Goal: Information Seeking & Learning: Learn about a topic

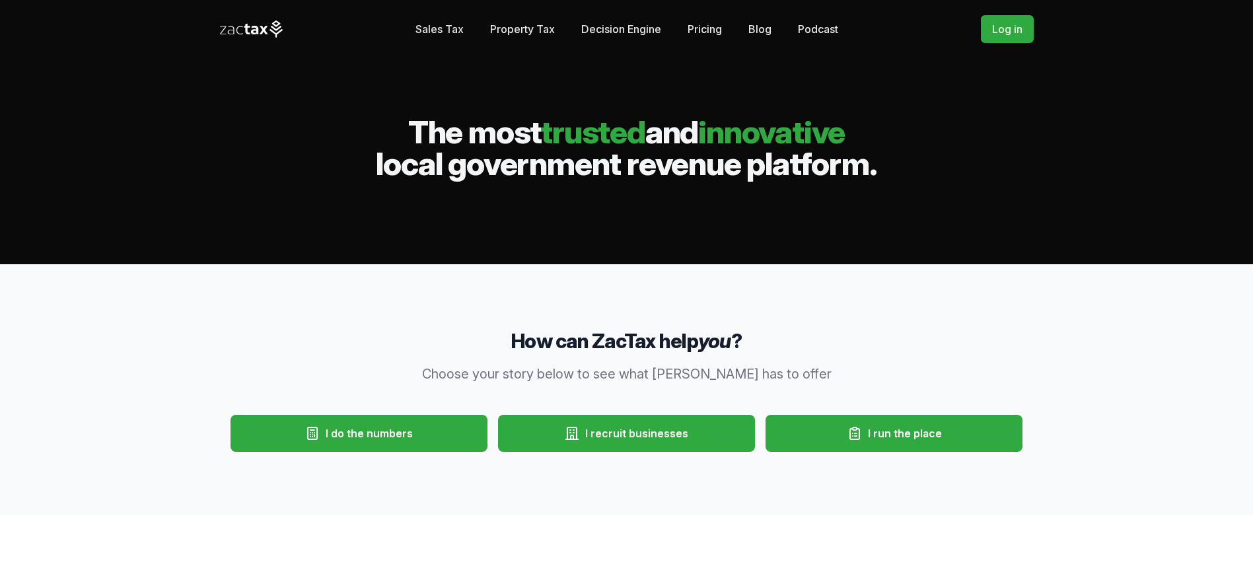
drag, startPoint x: 153, startPoint y: 58, endPoint x: 161, endPoint y: 3, distance: 55.4
click at [153, 57] on div "Sales Tax Property Tax" at bounding box center [626, 132] width 1253 height 264
click at [439, 32] on link "Sales Tax" at bounding box center [440, 29] width 48 height 26
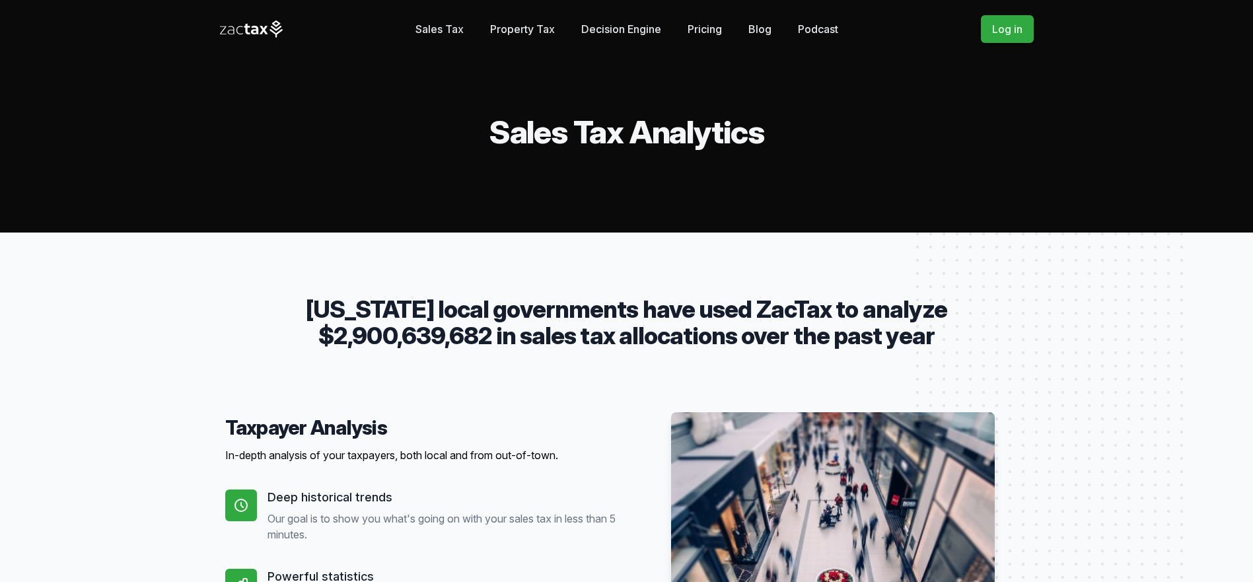
click at [537, 30] on link "Property Tax" at bounding box center [522, 29] width 65 height 26
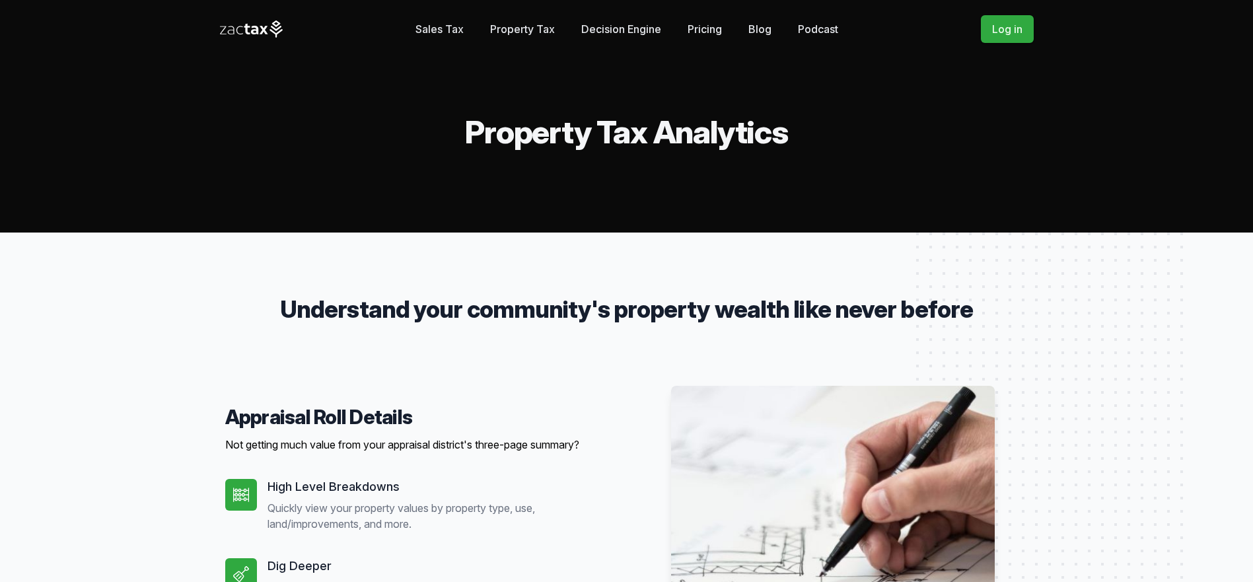
click at [262, 34] on icon at bounding box center [251, 28] width 63 height 17
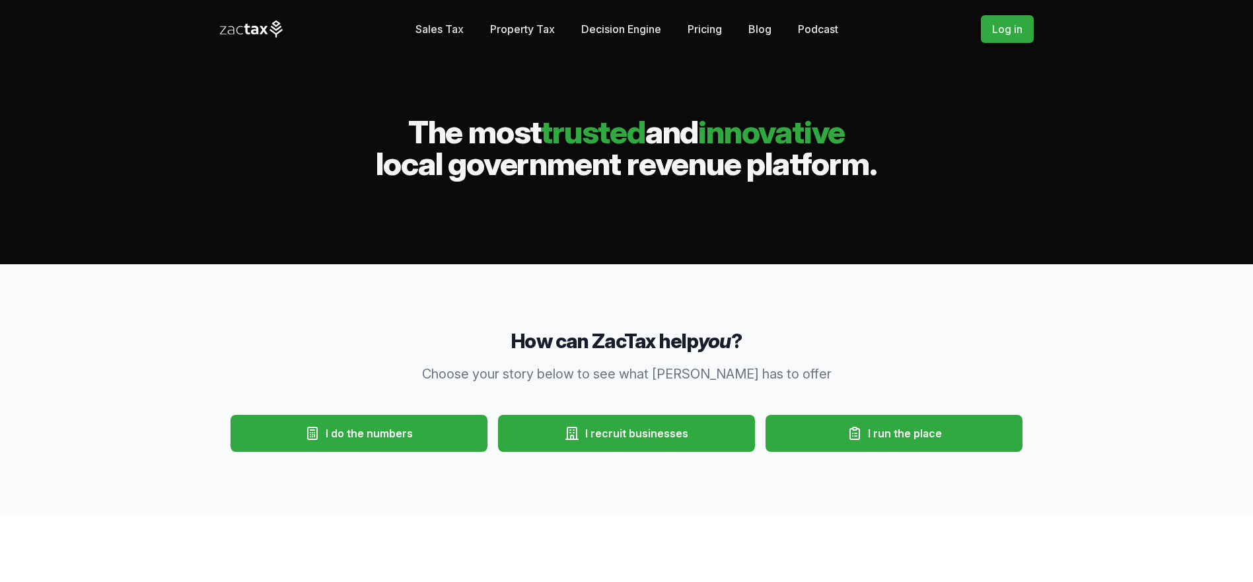
click at [441, 32] on link "Sales Tax" at bounding box center [440, 29] width 48 height 26
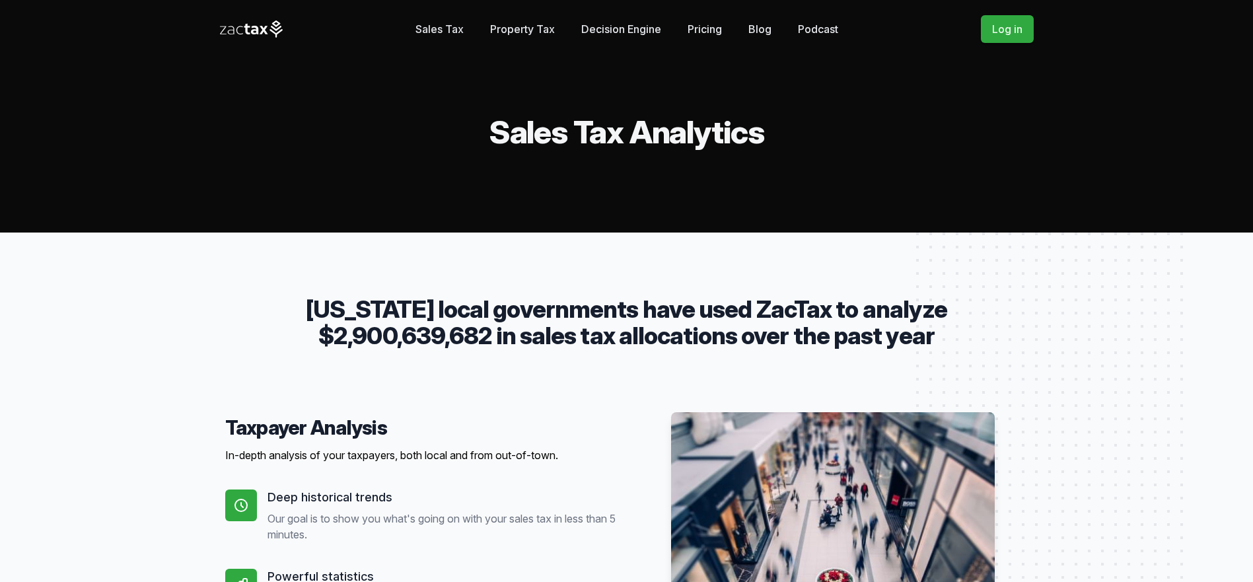
click at [263, 31] on icon at bounding box center [264, 30] width 9 height 9
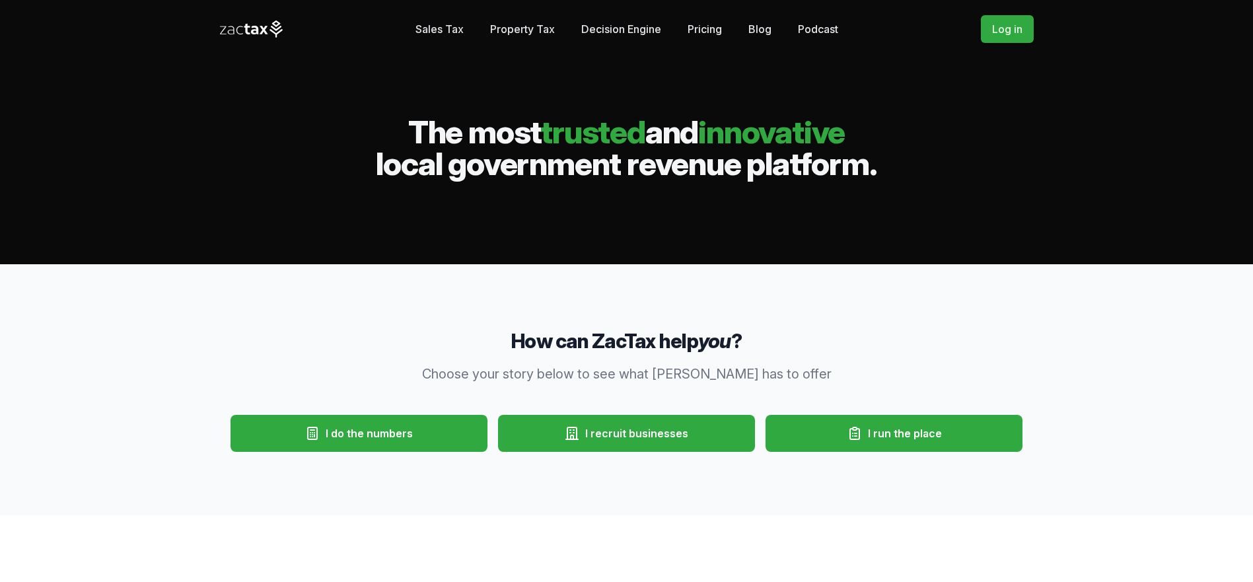
click at [451, 28] on link "Sales Tax" at bounding box center [440, 29] width 48 height 26
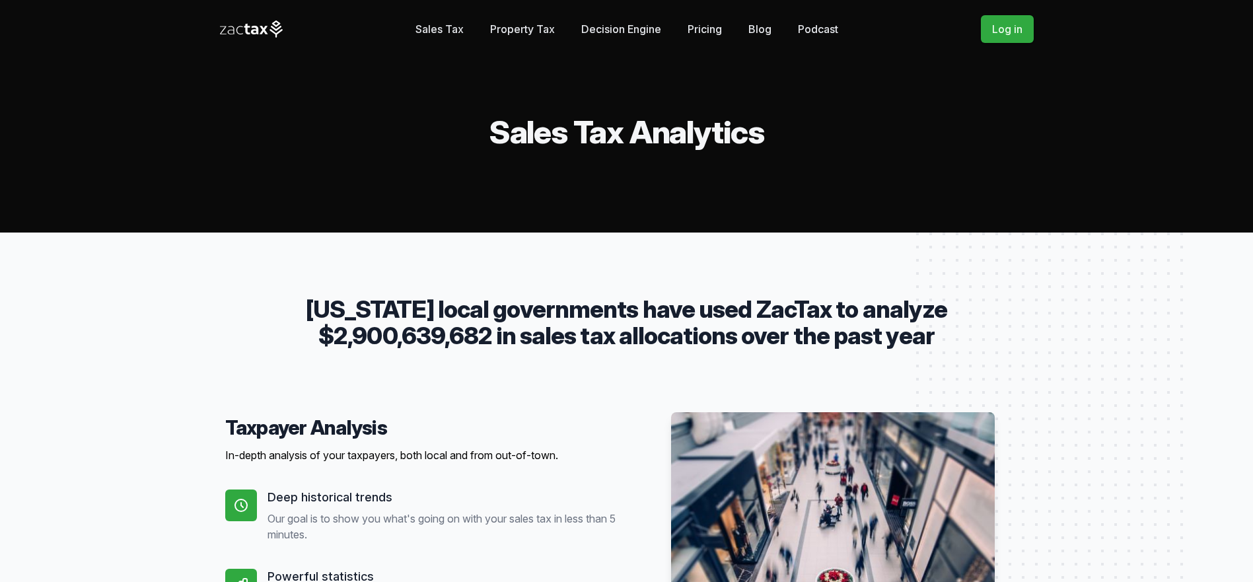
click at [257, 30] on icon at bounding box center [254, 30] width 7 height 9
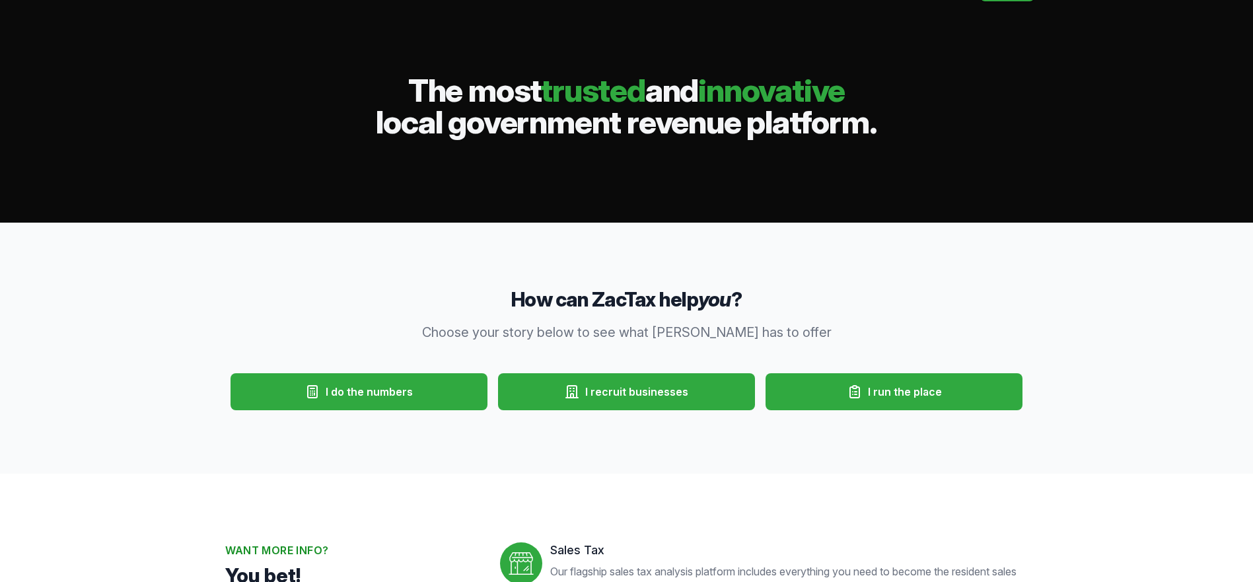
scroll to position [54, 0]
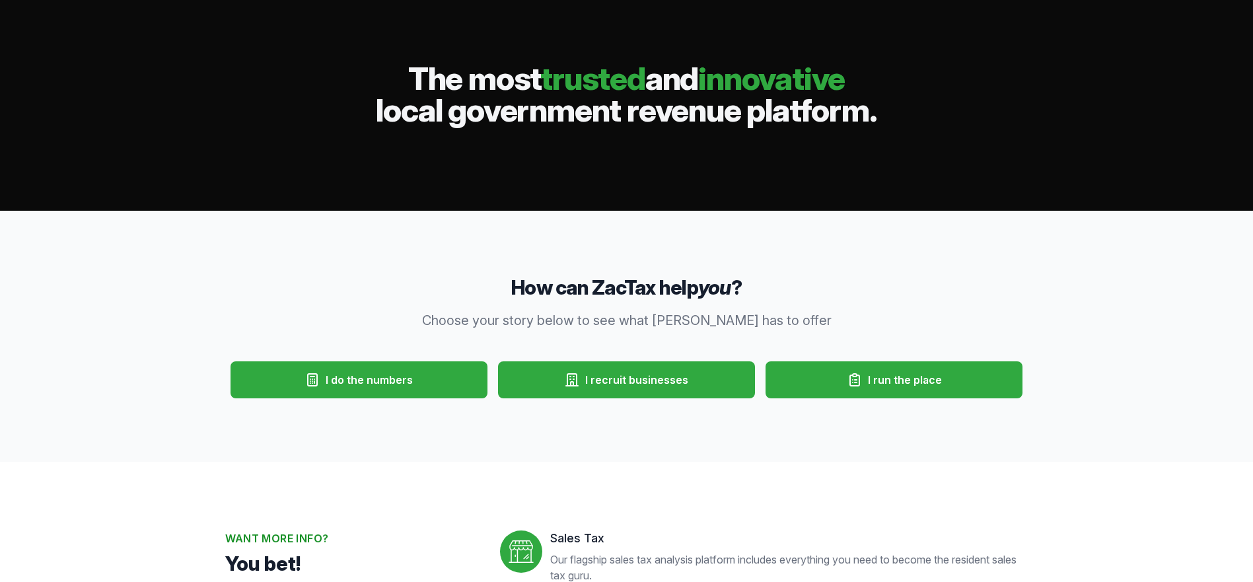
click at [332, 383] on span "I do the numbers" at bounding box center [369, 380] width 87 height 16
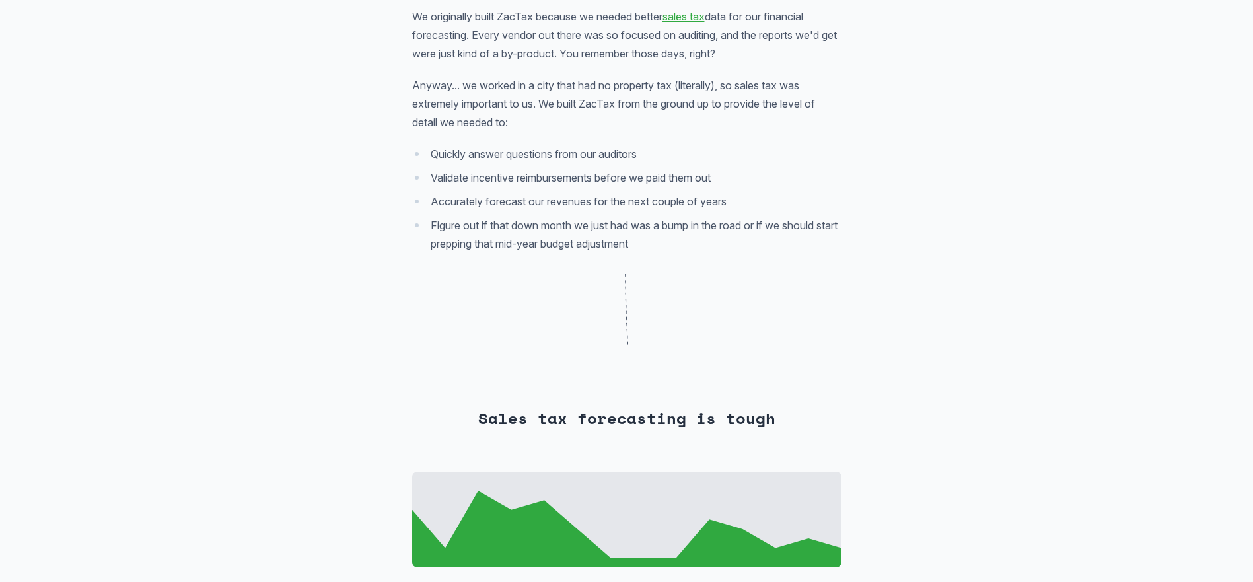
scroll to position [374, 0]
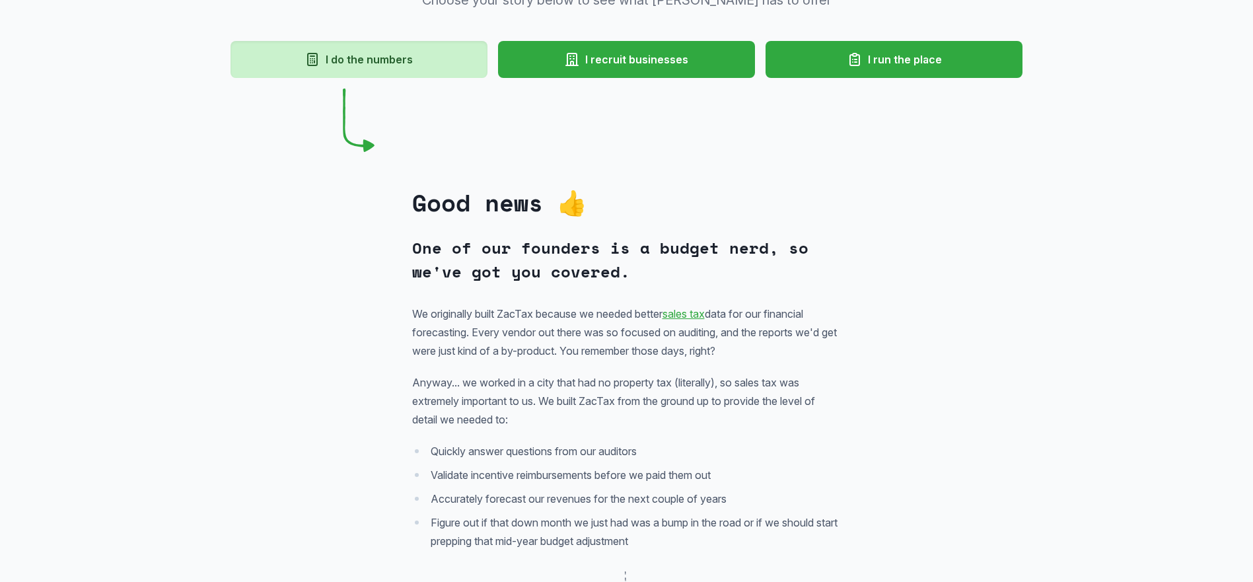
click at [643, 69] on button "I recruit businesses" at bounding box center [626, 59] width 257 height 37
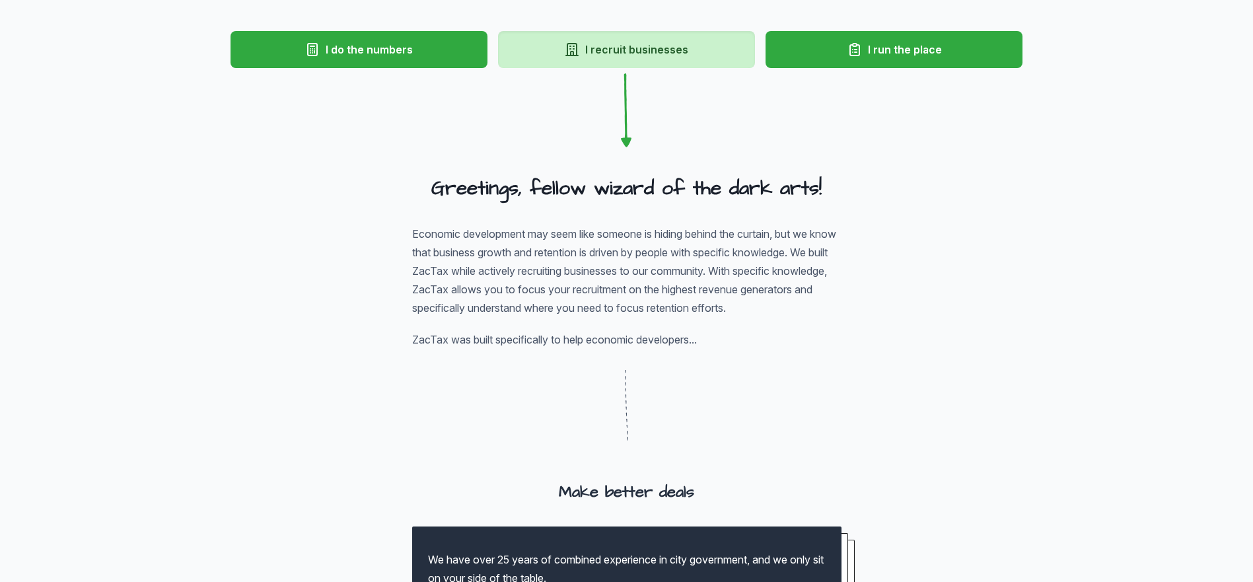
scroll to position [324, 0]
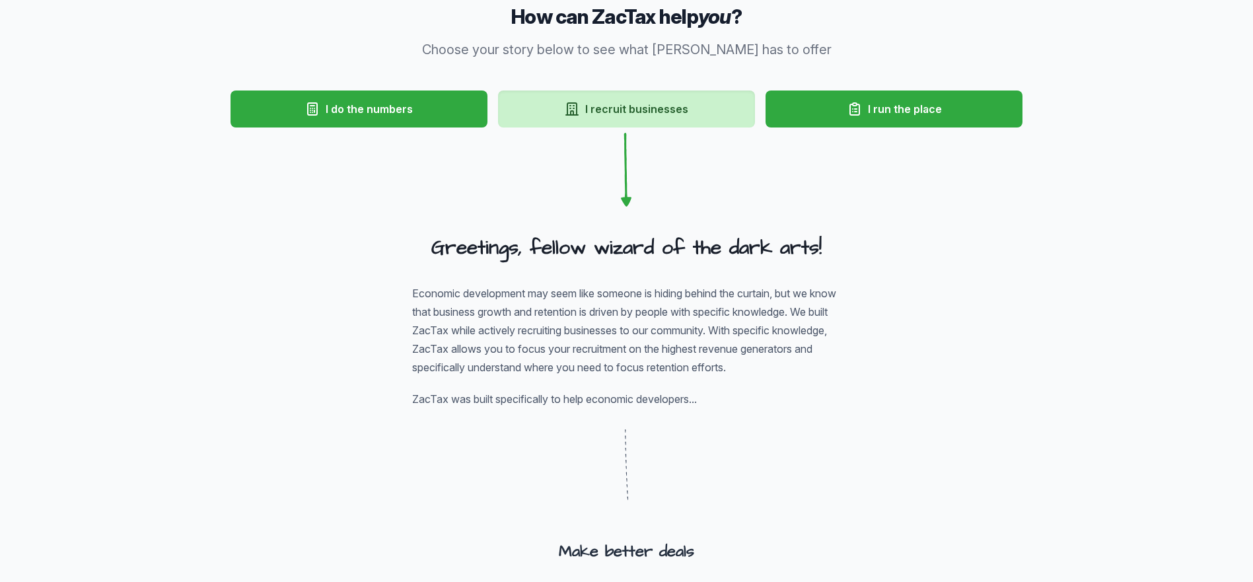
click at [879, 120] on button "I run the place" at bounding box center [894, 109] width 257 height 37
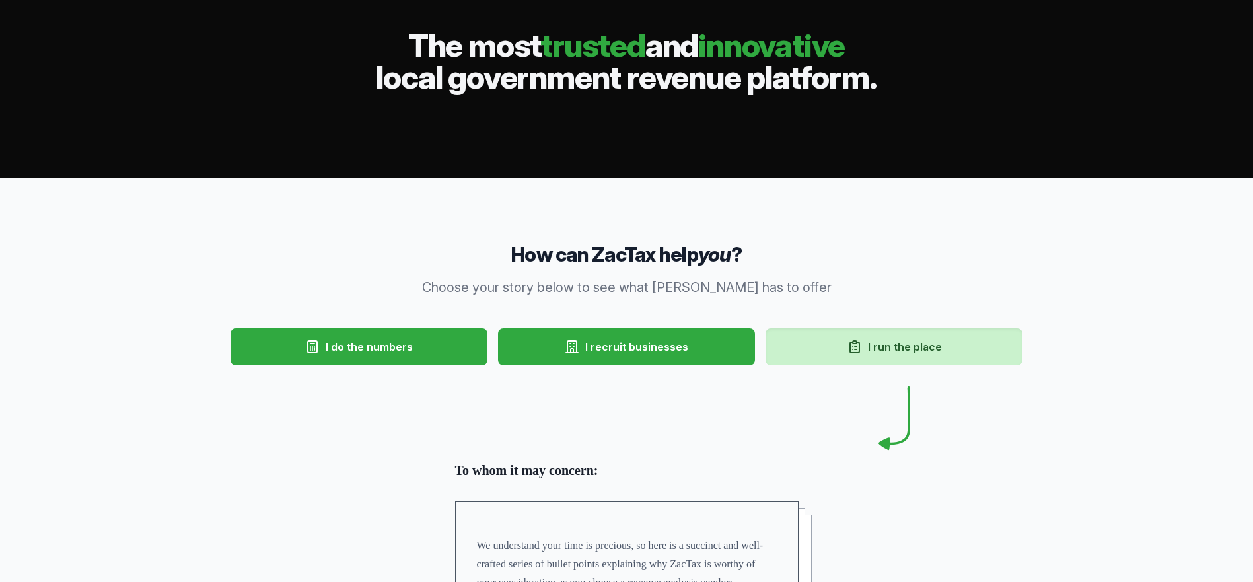
scroll to position [83, 0]
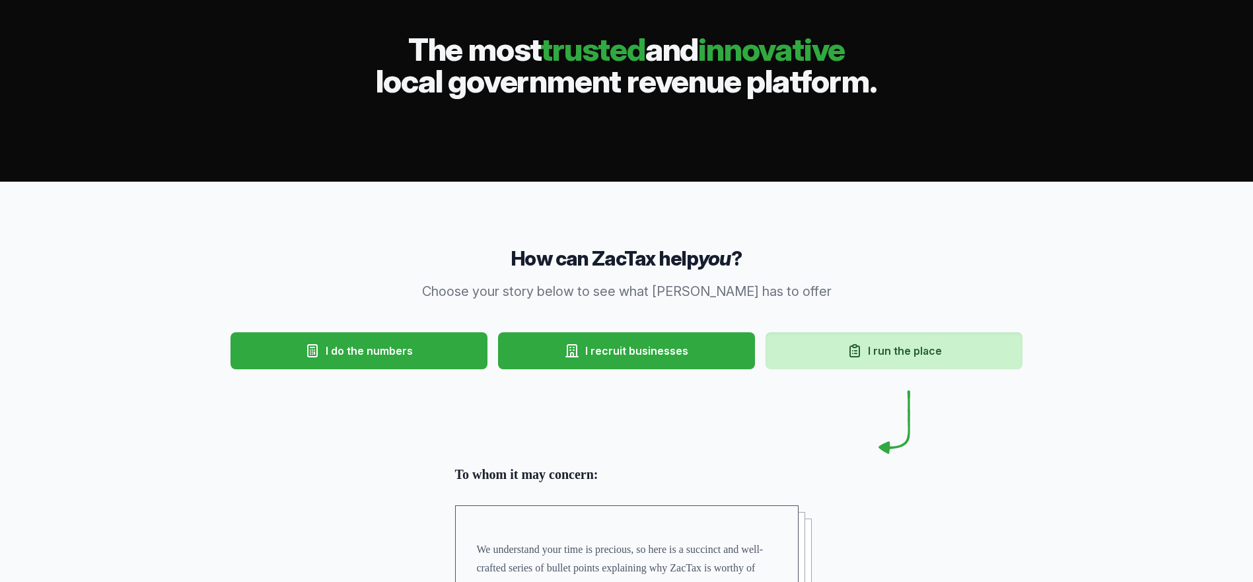
click at [326, 350] on span "I do the numbers" at bounding box center [369, 351] width 87 height 16
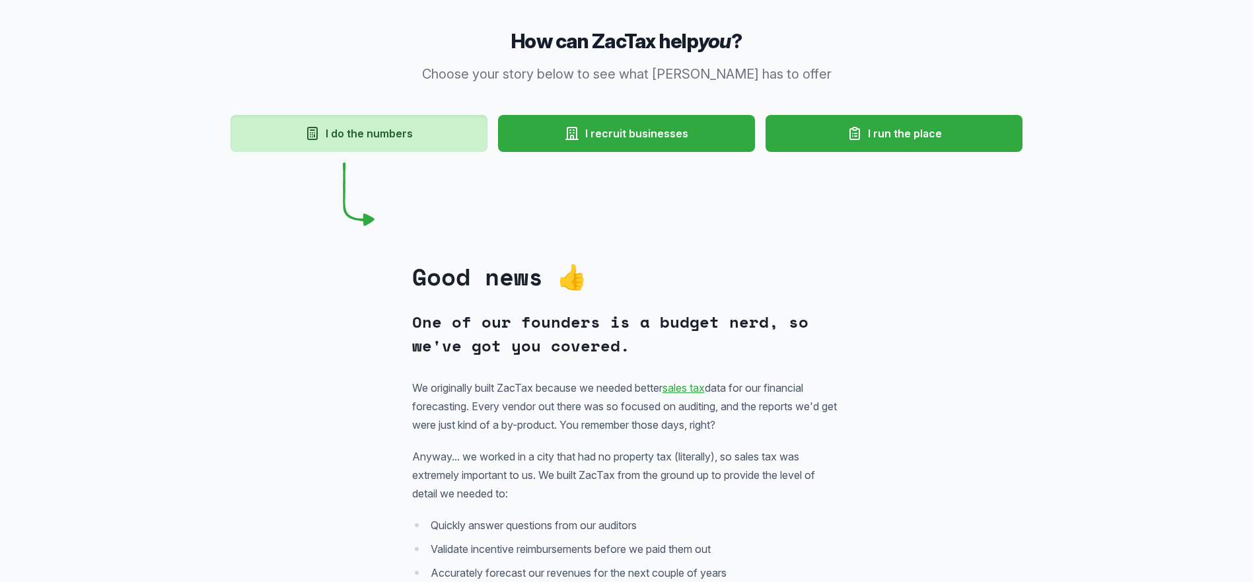
scroll to position [299, 0]
click at [613, 131] on span "I recruit businesses" at bounding box center [636, 134] width 103 height 16
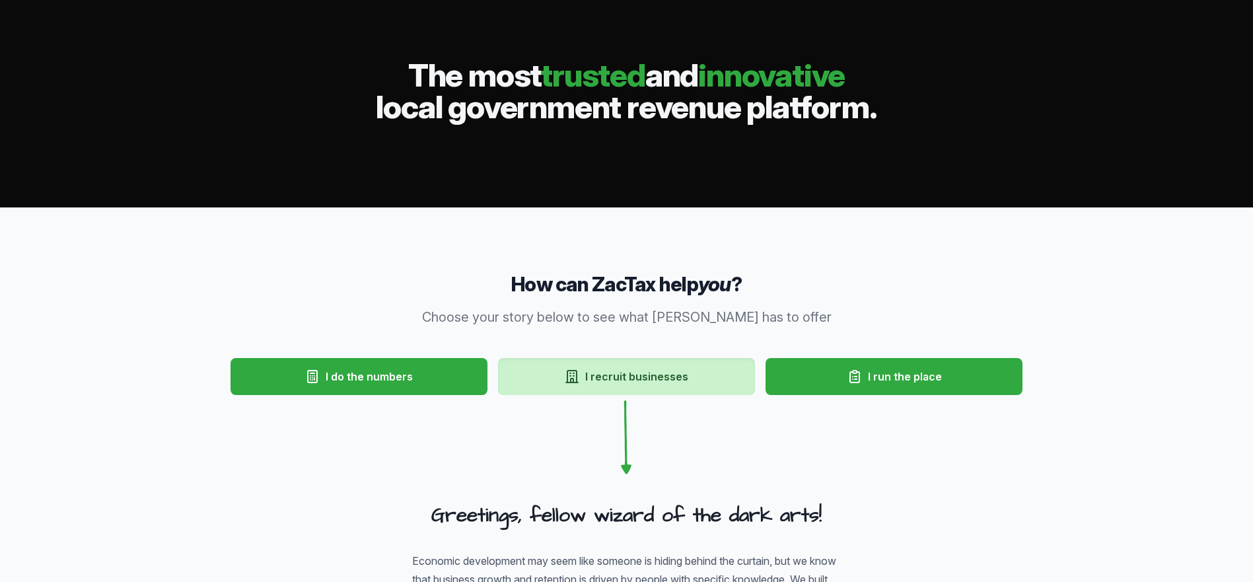
scroll to position [0, 0]
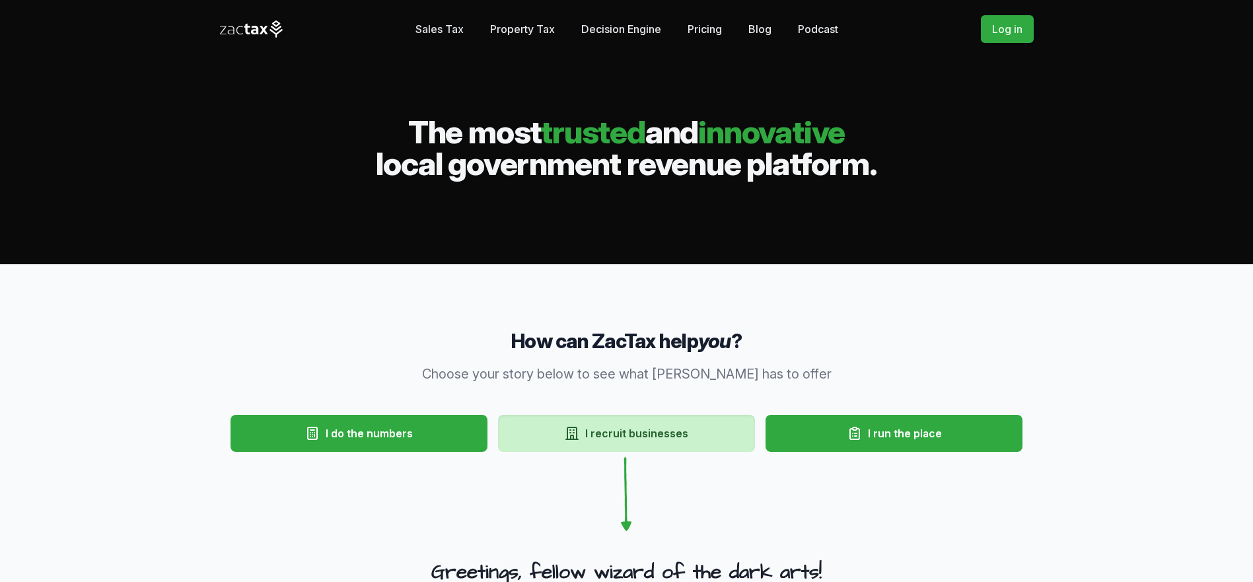
click at [437, 30] on link "Sales Tax" at bounding box center [440, 29] width 48 height 26
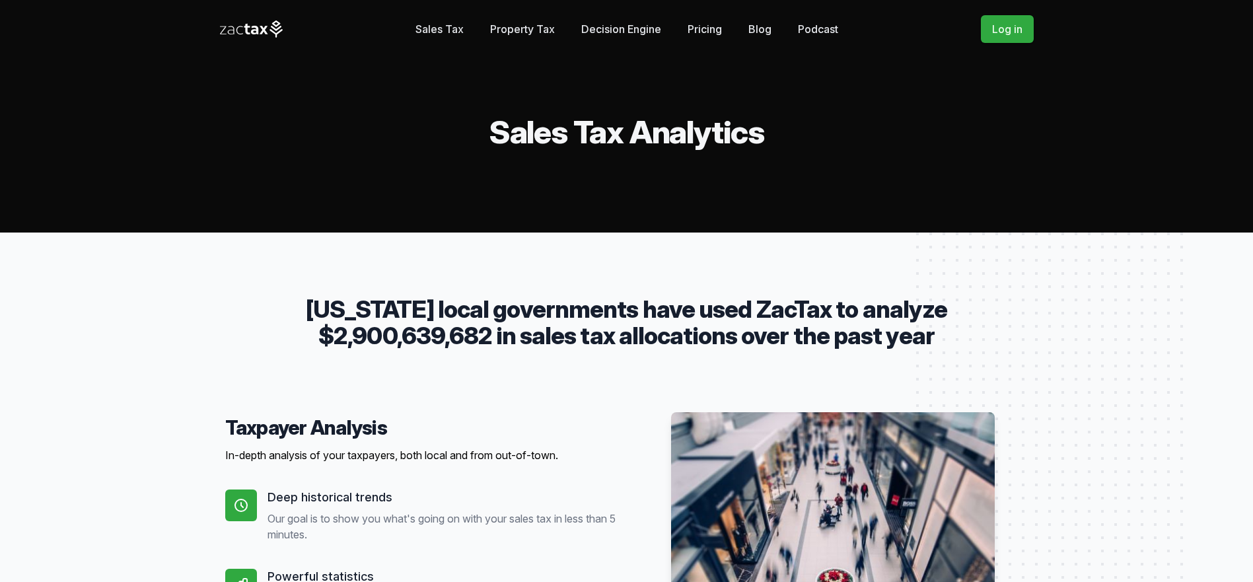
click at [246, 31] on icon at bounding box center [247, 29] width 6 height 11
